Goal: Transaction & Acquisition: Purchase product/service

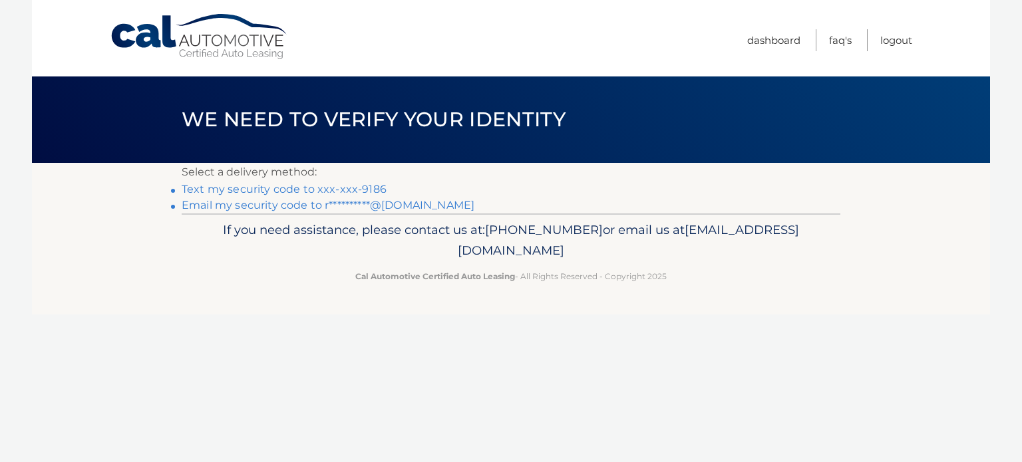
click at [347, 190] on link "Text my security code to xxx-xxx-9186" at bounding box center [284, 189] width 205 height 13
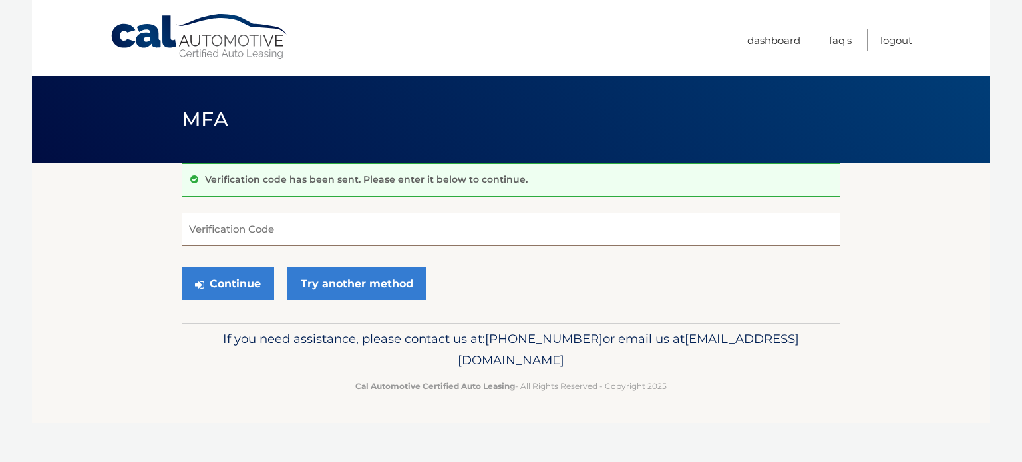
click at [312, 224] on input "Verification Code" at bounding box center [511, 229] width 658 height 33
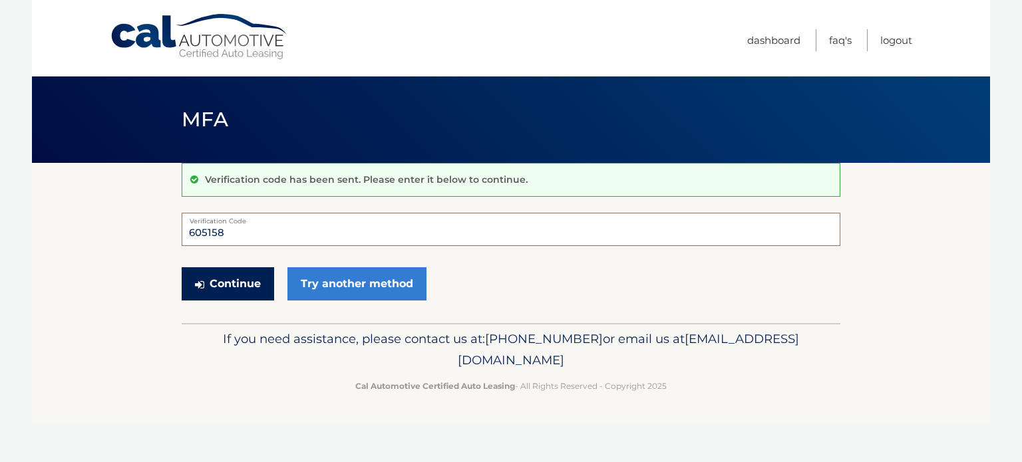
type input "605158"
click at [253, 289] on button "Continue" at bounding box center [228, 283] width 92 height 33
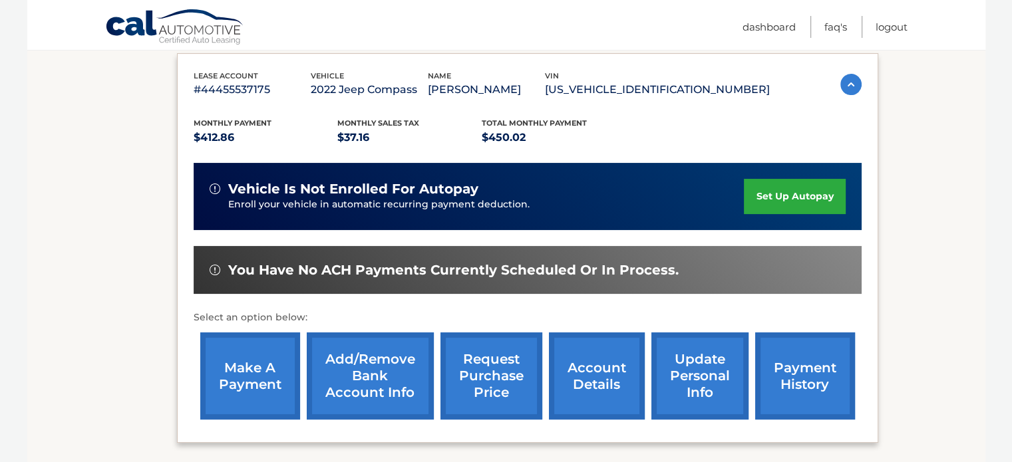
scroll to position [266, 0]
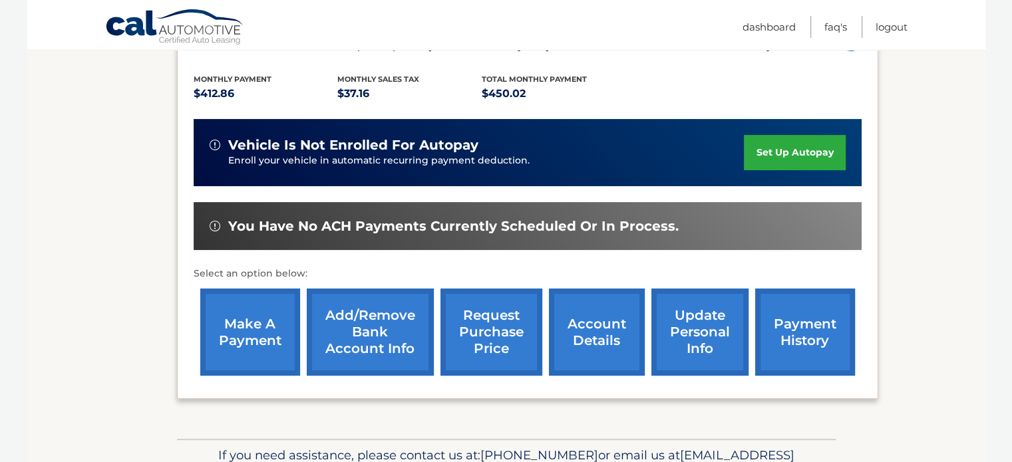
click at [274, 329] on link "make a payment" at bounding box center [250, 332] width 100 height 87
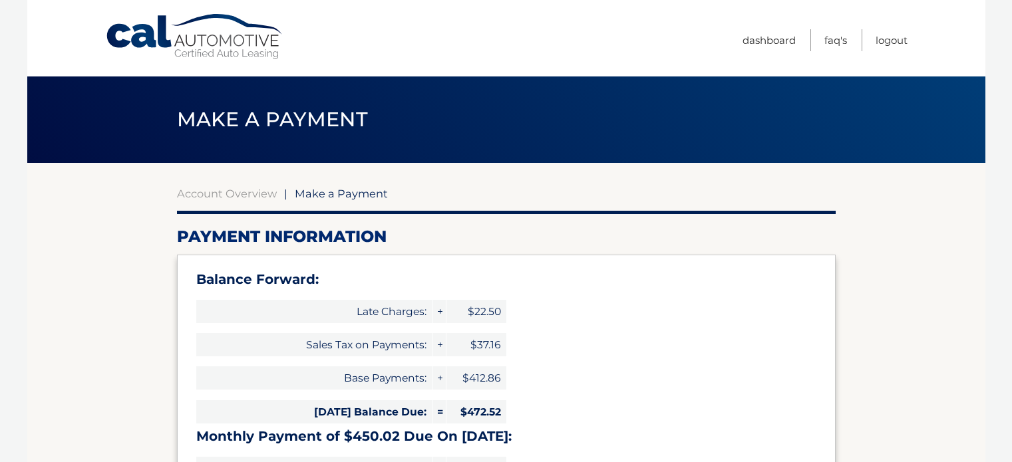
select select "YzU3YjMzNjUtMDgwZS00N2I0LTlhYWEtZTk1ZDMyNzUxMmEy"
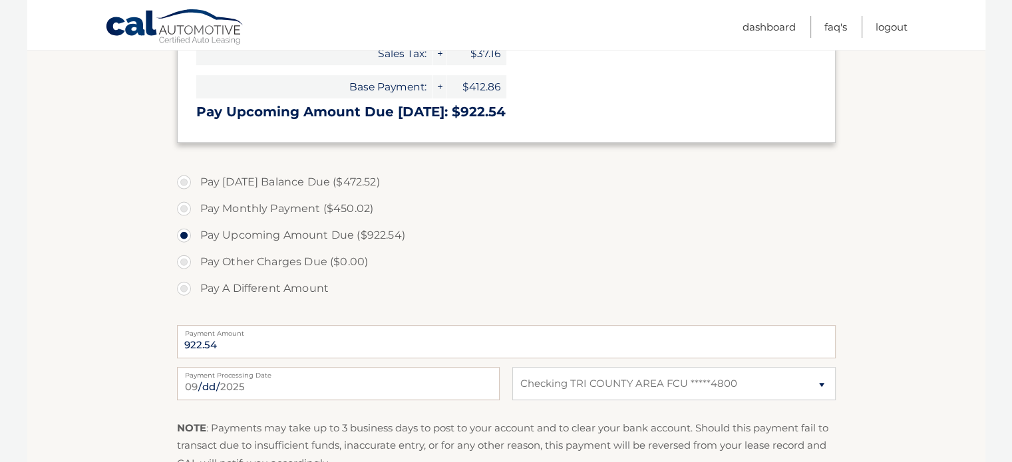
scroll to position [466, 0]
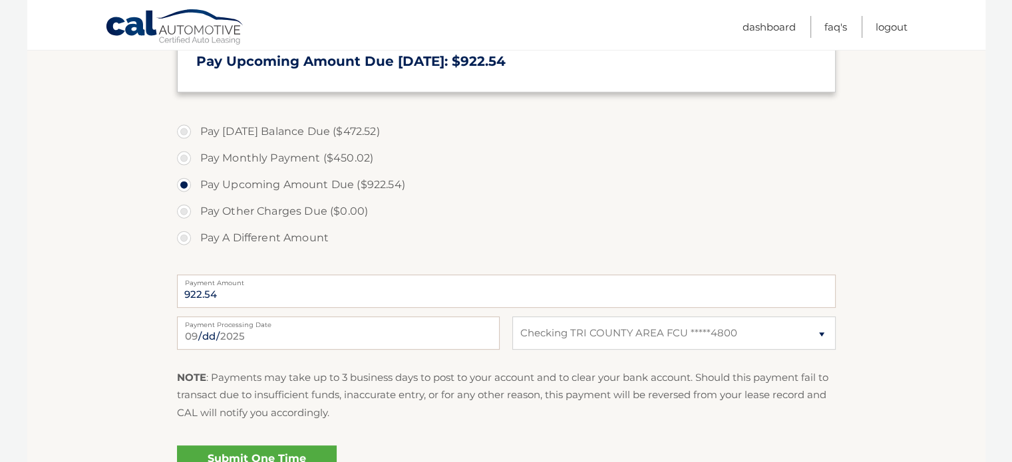
click at [293, 127] on label "Pay Today's Balance Due ($472.52)" at bounding box center [506, 131] width 658 height 27
click at [196, 127] on input "Pay Today's Balance Due ($472.52)" at bounding box center [188, 128] width 13 height 21
radio input "true"
type input "472.52"
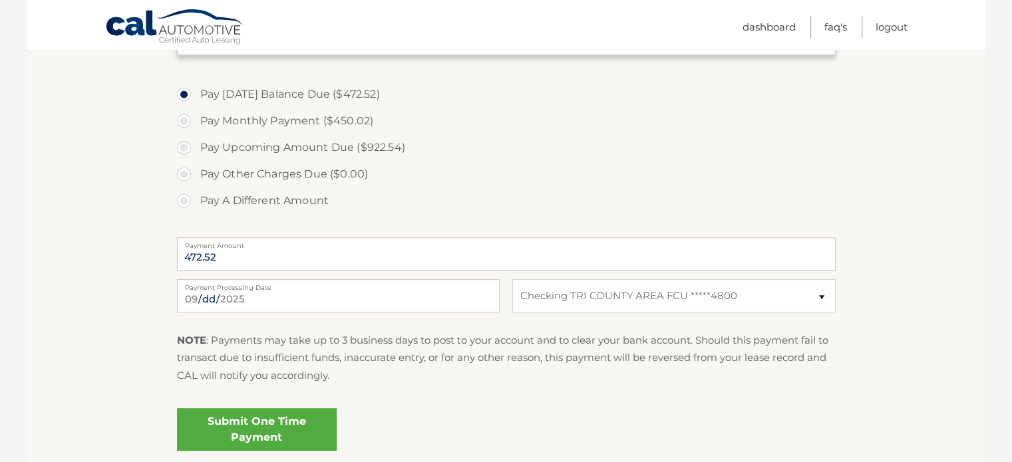
scroll to position [532, 0]
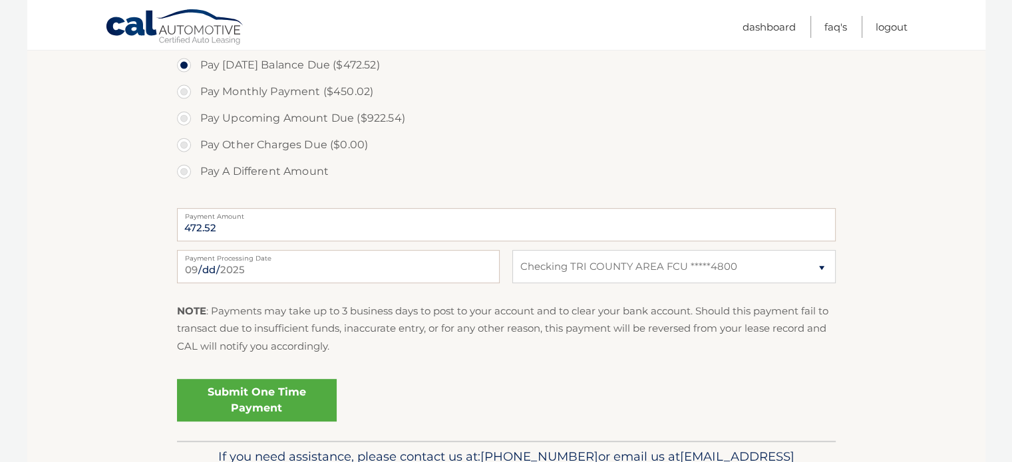
drag, startPoint x: 303, startPoint y: 425, endPoint x: 282, endPoint y: 438, distance: 24.8
drag, startPoint x: 282, startPoint y: 438, endPoint x: 628, endPoint y: 135, distance: 459.5
click at [628, 135] on label "Pay Other Charges Due ($0.00)" at bounding box center [506, 145] width 658 height 27
click at [283, 399] on link "Submit One Time Payment" at bounding box center [257, 400] width 160 height 43
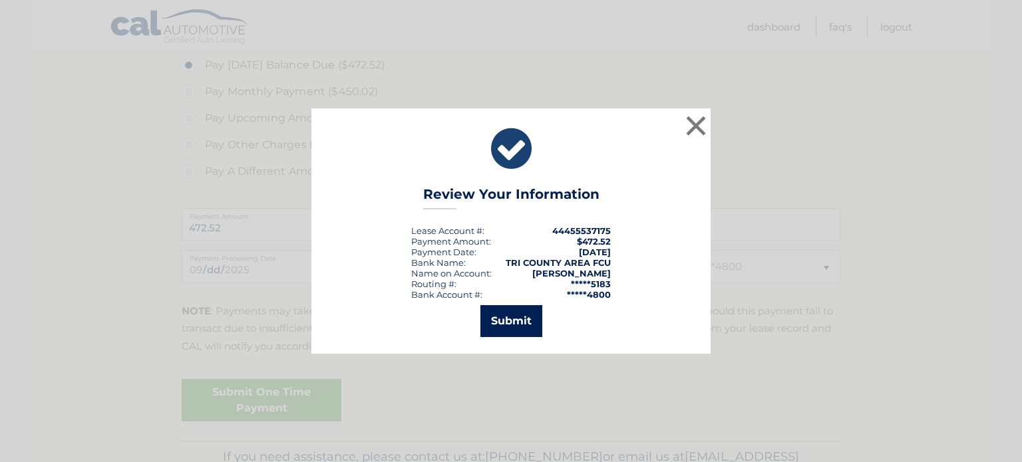
click at [507, 332] on button "Submit" at bounding box center [511, 321] width 62 height 32
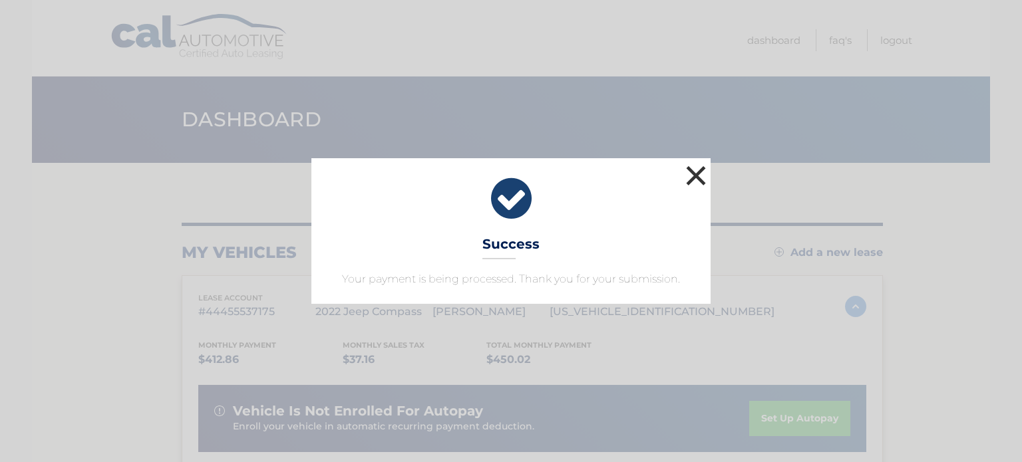
click at [690, 183] on button "×" at bounding box center [695, 175] width 27 height 27
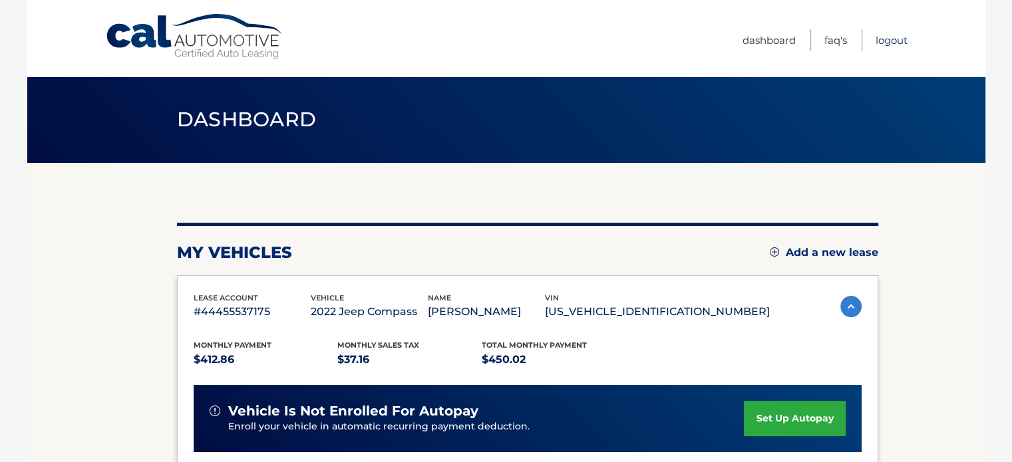
click at [901, 42] on link "Logout" at bounding box center [891, 40] width 32 height 22
